Goal: Task Accomplishment & Management: Use online tool/utility

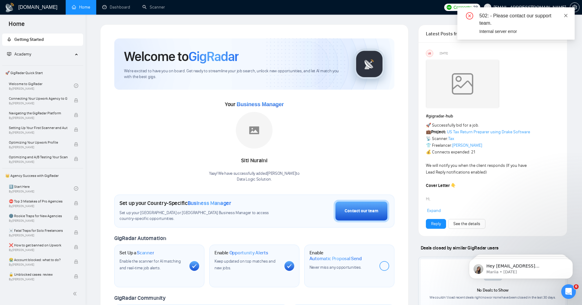
click at [567, 16] on icon "close" at bounding box center [565, 15] width 4 height 4
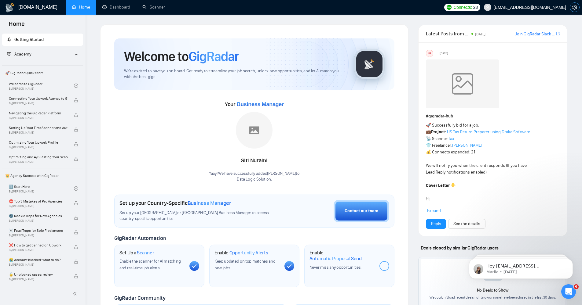
click at [577, 6] on icon "setting" at bounding box center [574, 7] width 5 height 5
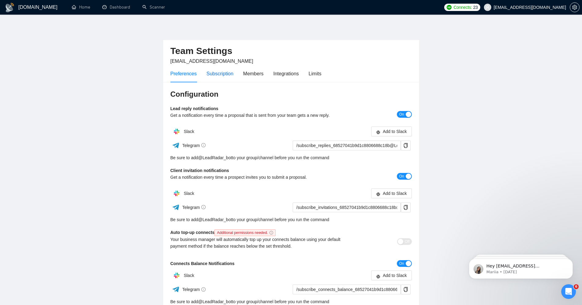
click at [219, 75] on div "Subscription" at bounding box center [219, 74] width 27 height 8
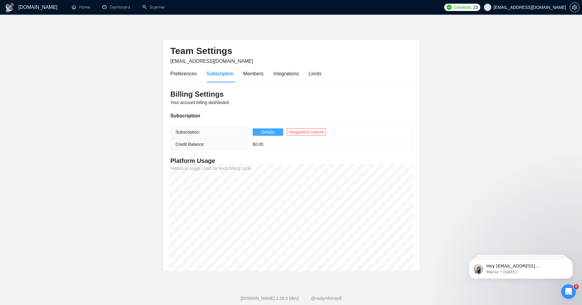
click at [274, 130] on span "Details" at bounding box center [267, 132] width 13 height 7
click at [257, 77] on div "Members" at bounding box center [253, 73] width 20 height 17
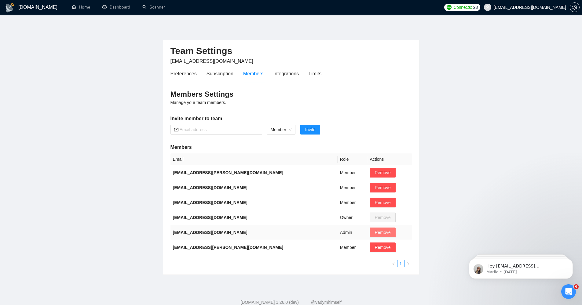
click at [375, 232] on span "Remove" at bounding box center [382, 232] width 16 height 7
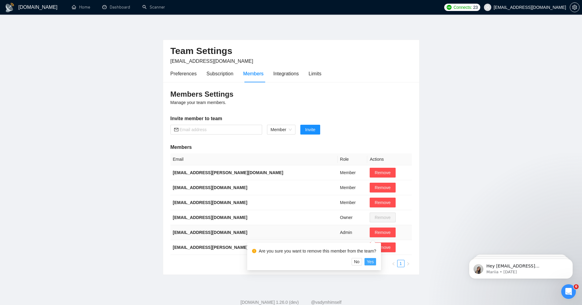
click at [374, 264] on span "Yes" at bounding box center [370, 262] width 7 height 7
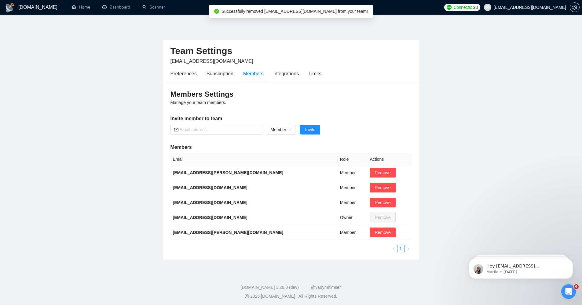
click at [376, 261] on div "[DOMAIN_NAME] Home Dashboard Scanner Connects: 23 [EMAIL_ADDRESS][DOMAIN_NAME] …" at bounding box center [291, 153] width 582 height 307
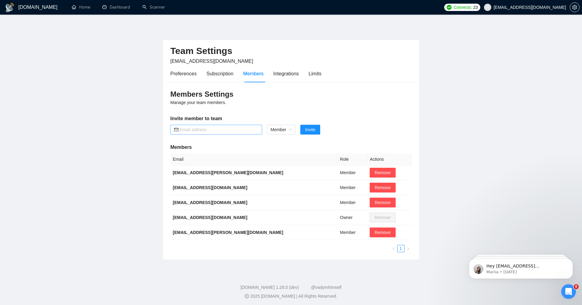
click at [241, 126] on input "text" at bounding box center [219, 129] width 79 height 7
click at [349, 122] on div "Members Settings Manage your team members. Invite member to team Member Invite …" at bounding box center [291, 171] width 256 height 178
click at [292, 73] on div "Integrations" at bounding box center [286, 74] width 26 height 8
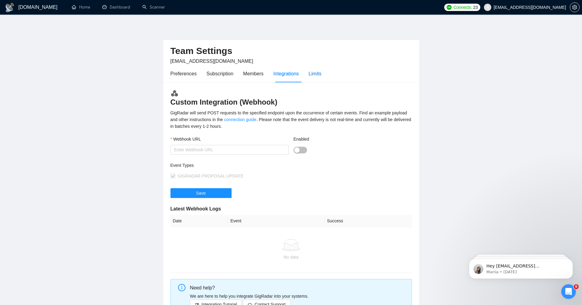
click at [320, 73] on div "Limits" at bounding box center [314, 74] width 13 height 8
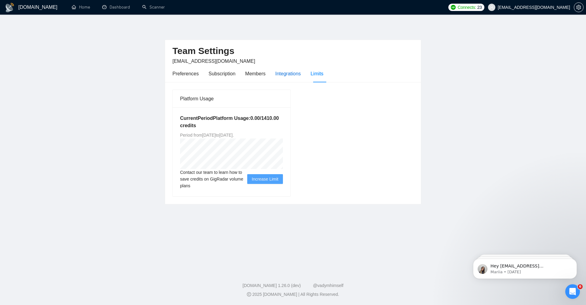
click at [284, 74] on div "Integrations" at bounding box center [288, 74] width 26 height 8
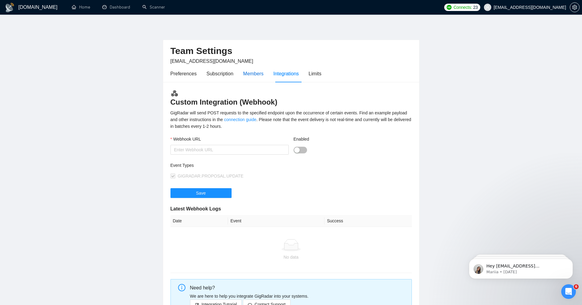
click at [249, 70] on div "Members" at bounding box center [253, 74] width 20 height 8
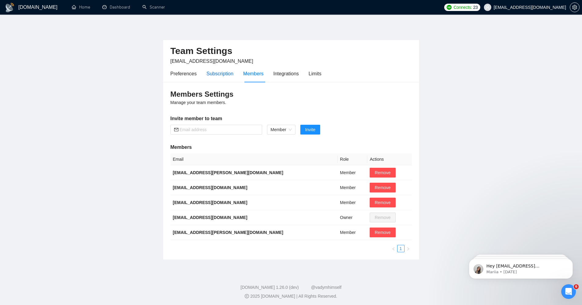
click at [222, 73] on div "Subscription" at bounding box center [219, 74] width 27 height 8
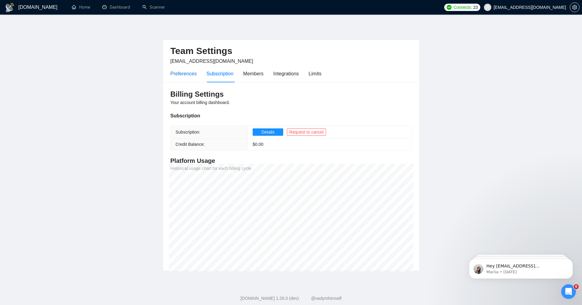
click at [191, 74] on div "Preferences" at bounding box center [183, 74] width 26 height 8
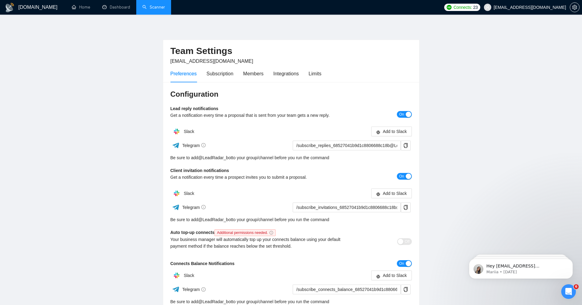
click at [157, 7] on link "Scanner" at bounding box center [153, 7] width 23 height 5
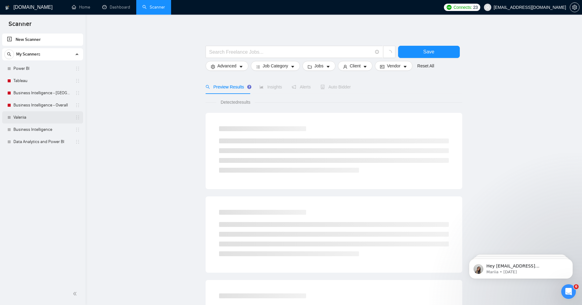
click at [35, 118] on link "Valeriia" at bounding box center [42, 117] width 58 height 12
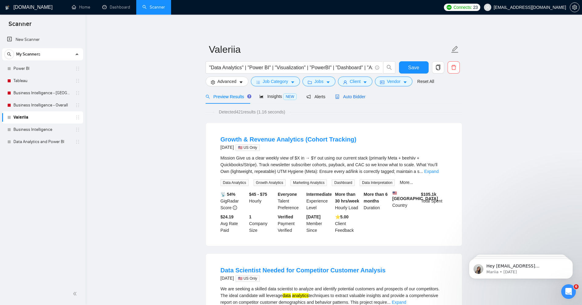
click at [358, 95] on span "Auto Bidder" at bounding box center [350, 96] width 30 height 5
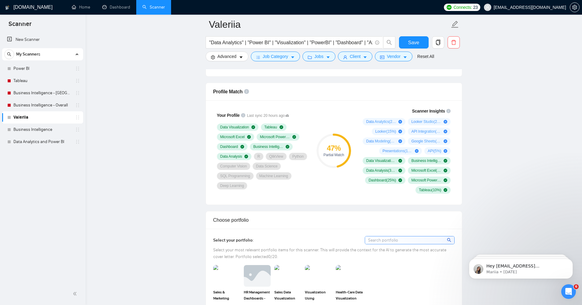
scroll to position [370, 0]
